Goal: Task Accomplishment & Management: Use online tool/utility

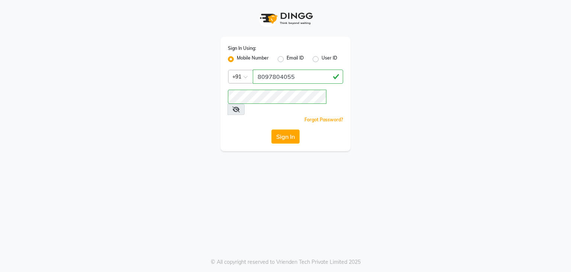
click at [244, 104] on span at bounding box center [235, 109] width 17 height 11
click at [240, 106] on icon at bounding box center [235, 109] width 7 height 6
click at [278, 134] on div "Sign In Using: Mobile Number Email ID User ID Country Code × [PHONE_NUMBER] Rem…" at bounding box center [285, 94] width 130 height 114
click at [286, 129] on button "Sign In" at bounding box center [285, 136] width 28 height 14
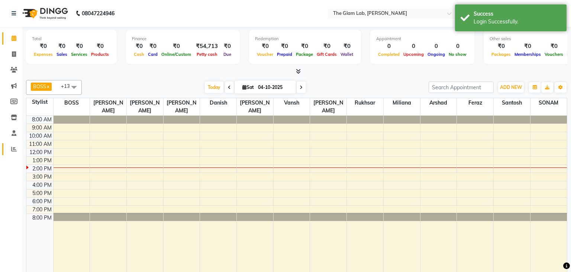
click at [12, 155] on link "Reports" at bounding box center [11, 149] width 18 height 12
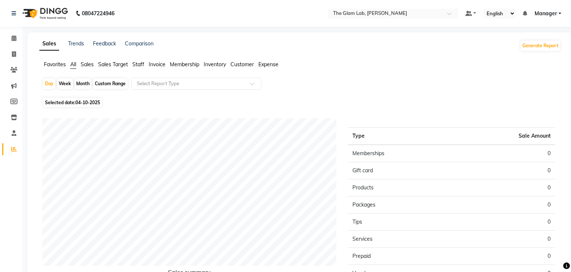
click at [91, 66] on span "Sales" at bounding box center [87, 64] width 13 height 7
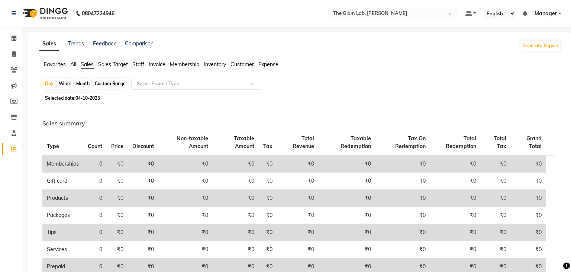
click at [62, 101] on span "Selected date: [DATE]" at bounding box center [72, 97] width 59 height 9
select select "10"
select select "2025"
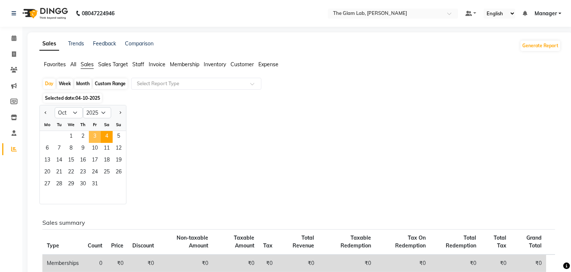
click at [99, 139] on span "3" at bounding box center [95, 137] width 12 height 12
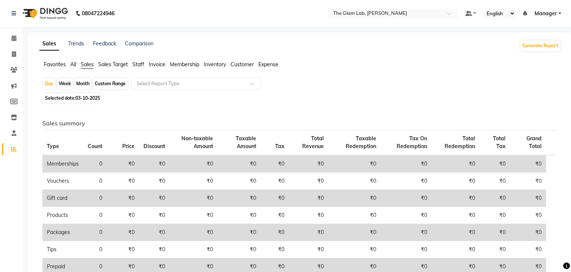
click at [140, 66] on span "Staff" at bounding box center [138, 64] width 12 height 7
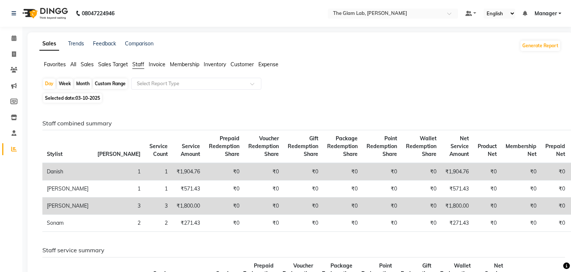
click at [84, 66] on span "Sales" at bounding box center [87, 64] width 13 height 7
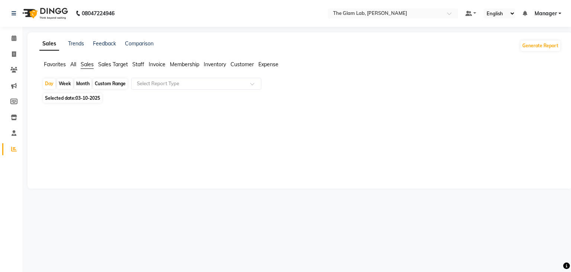
click at [84, 66] on span "Sales" at bounding box center [87, 64] width 13 height 7
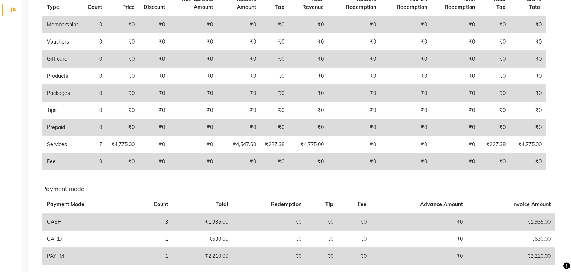
scroll to position [170, 0]
